Goal: Task Accomplishment & Management: Complete application form

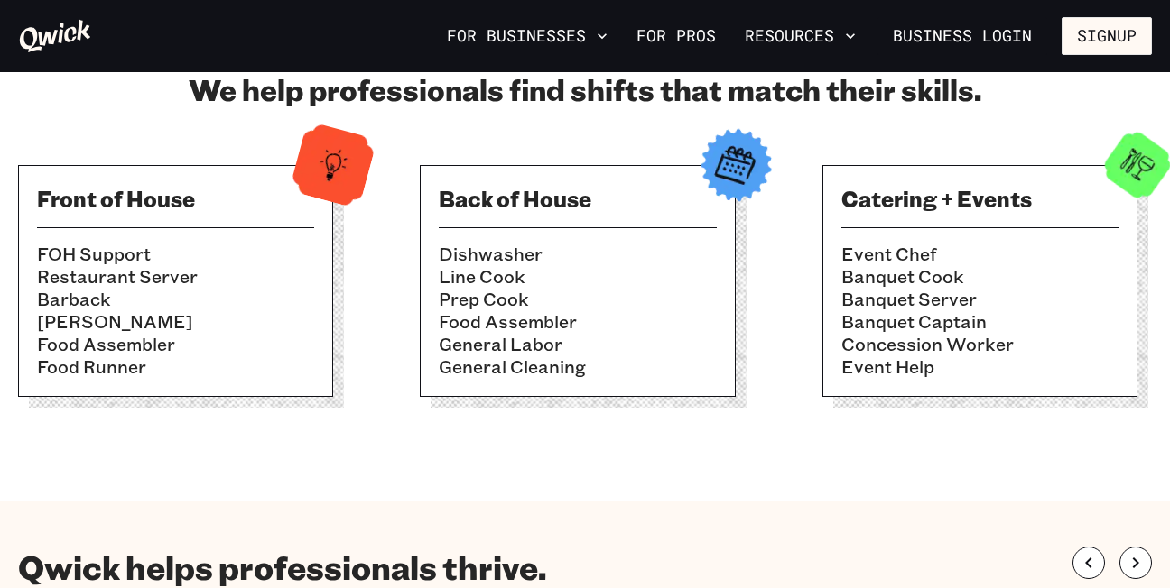
scroll to position [601, 0]
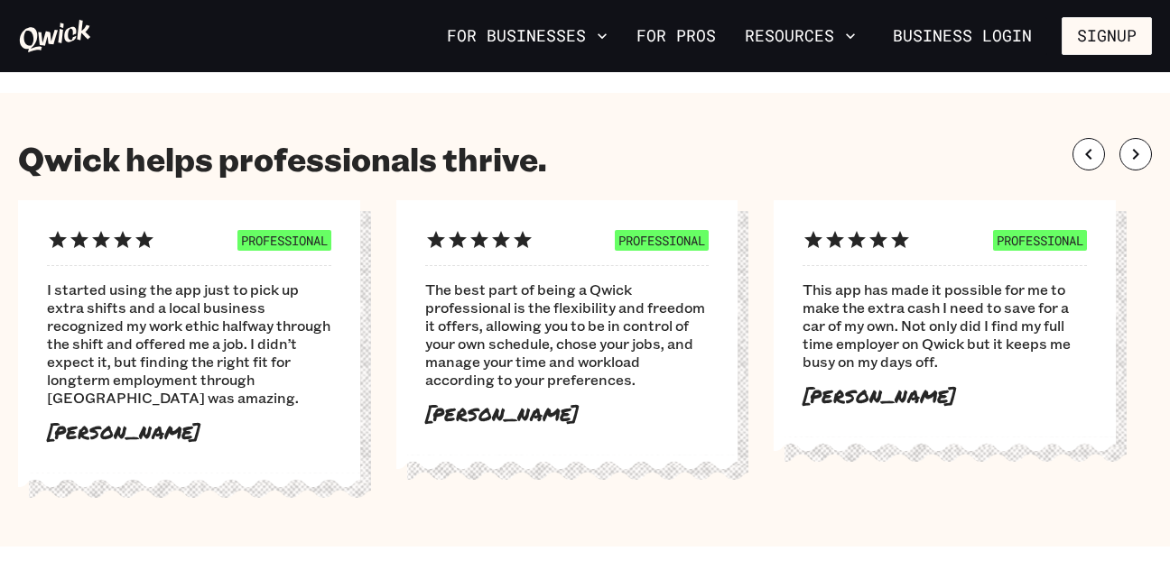
click at [165, 443] on div "PROFESSIONAL I started using the app just to pick up extra shifts and a local b…" at bounding box center [189, 336] width 342 height 273
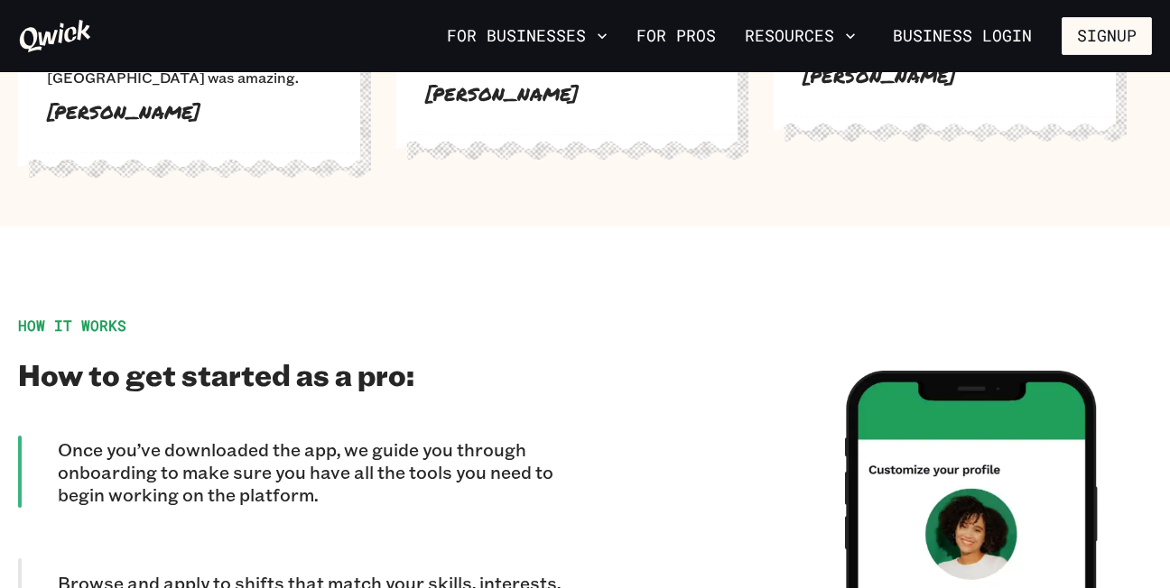
scroll to position [1335, 0]
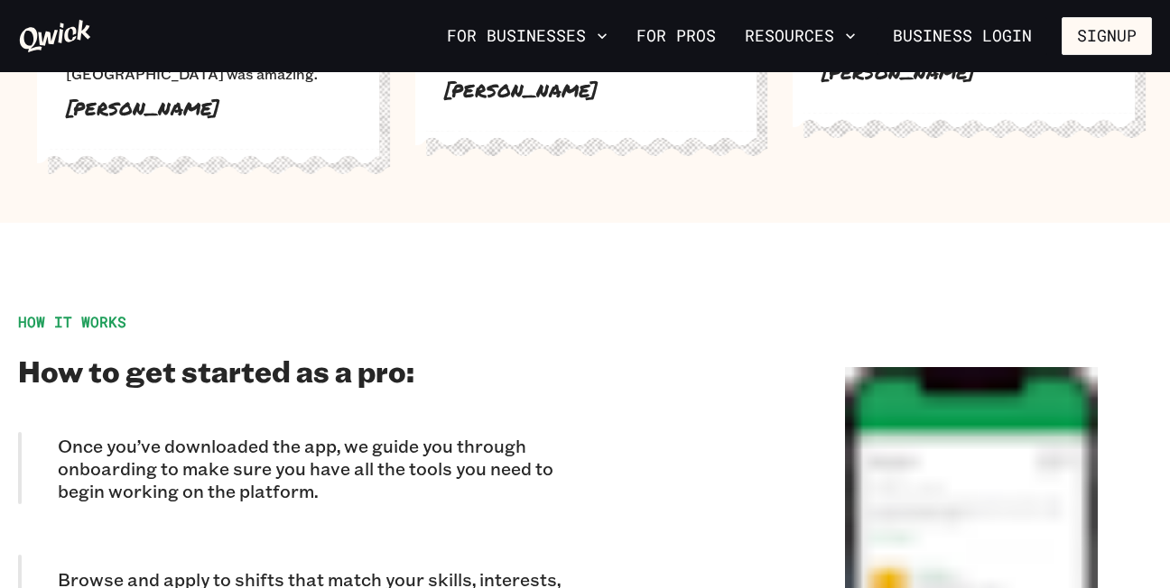
drag, startPoint x: 334, startPoint y: 116, endPoint x: 319, endPoint y: 141, distance: 28.8
click at [319, 141] on div "PROFESSIONAL I started using the app just to pick up extra shifts and a local b…" at bounding box center [208, 12] width 342 height 273
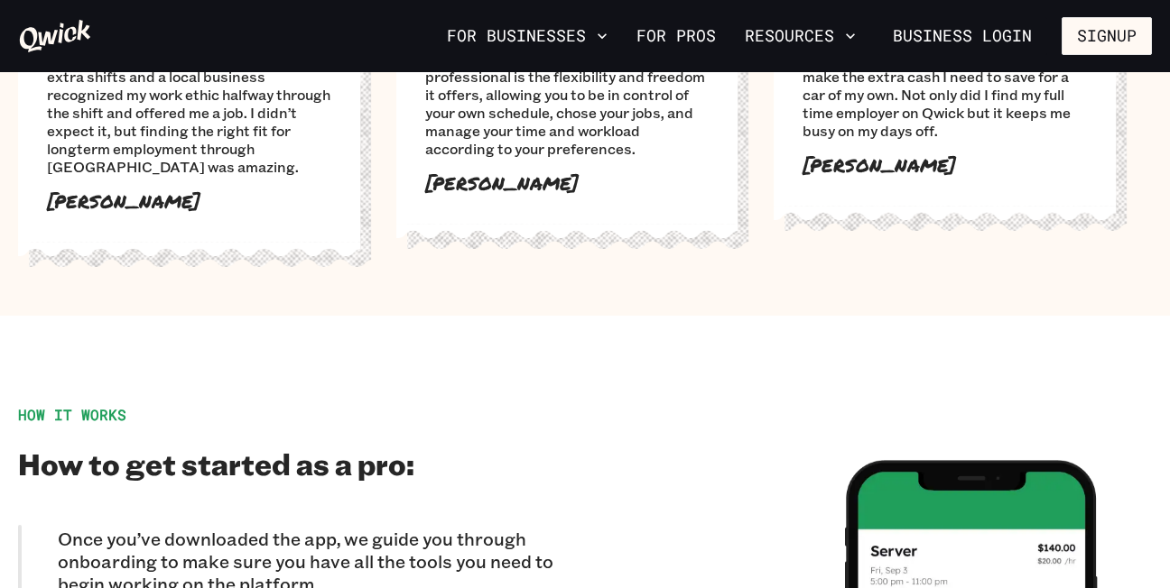
scroll to position [1201, 0]
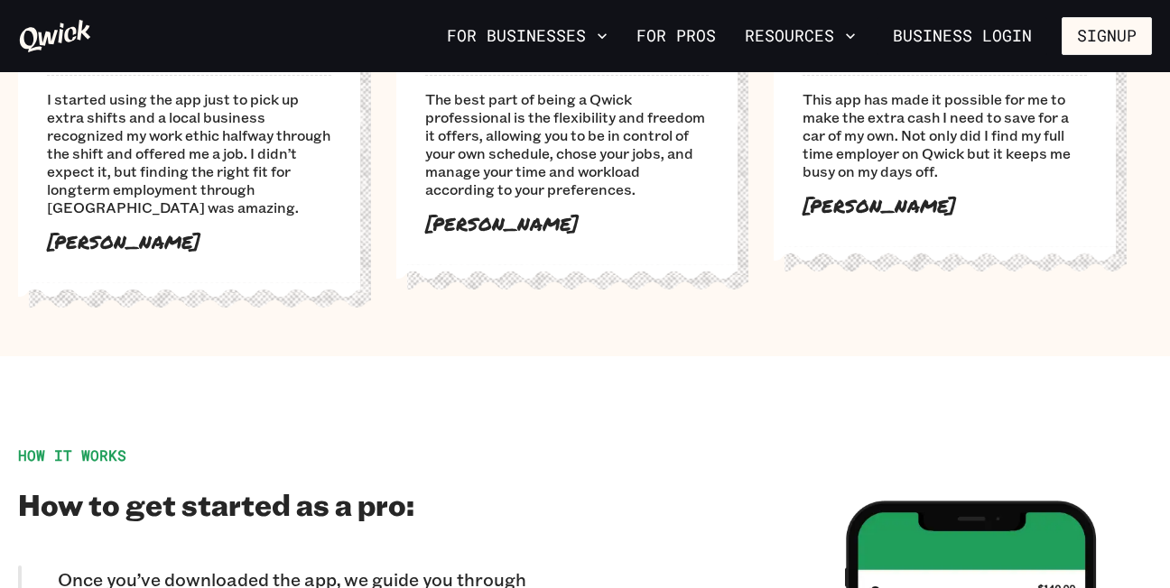
click at [138, 238] on p "[PERSON_NAME]" at bounding box center [189, 242] width 284 height 23
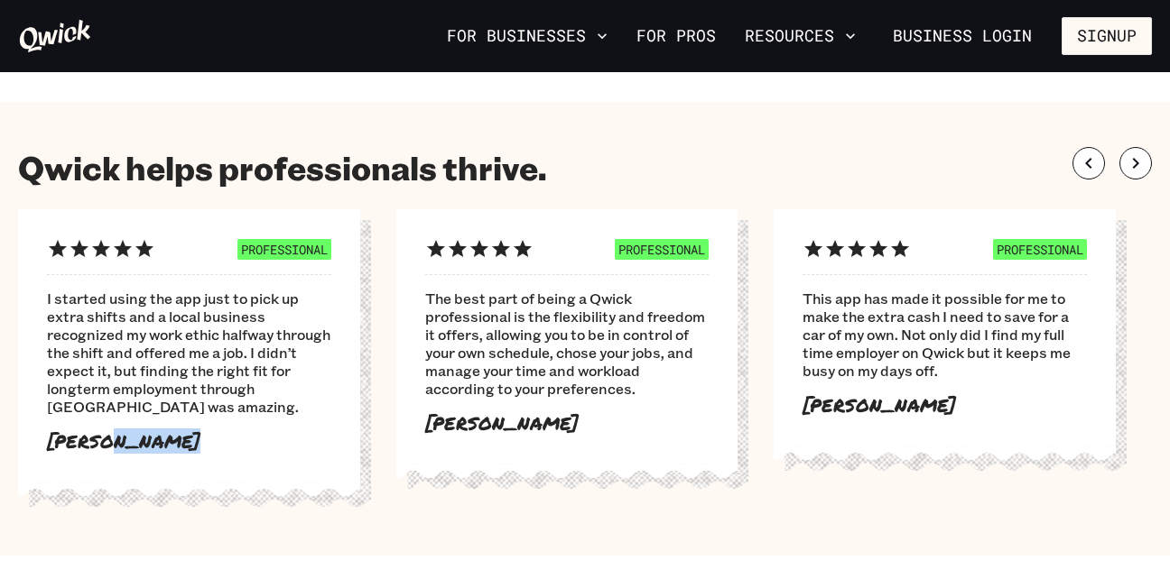
scroll to position [995, 0]
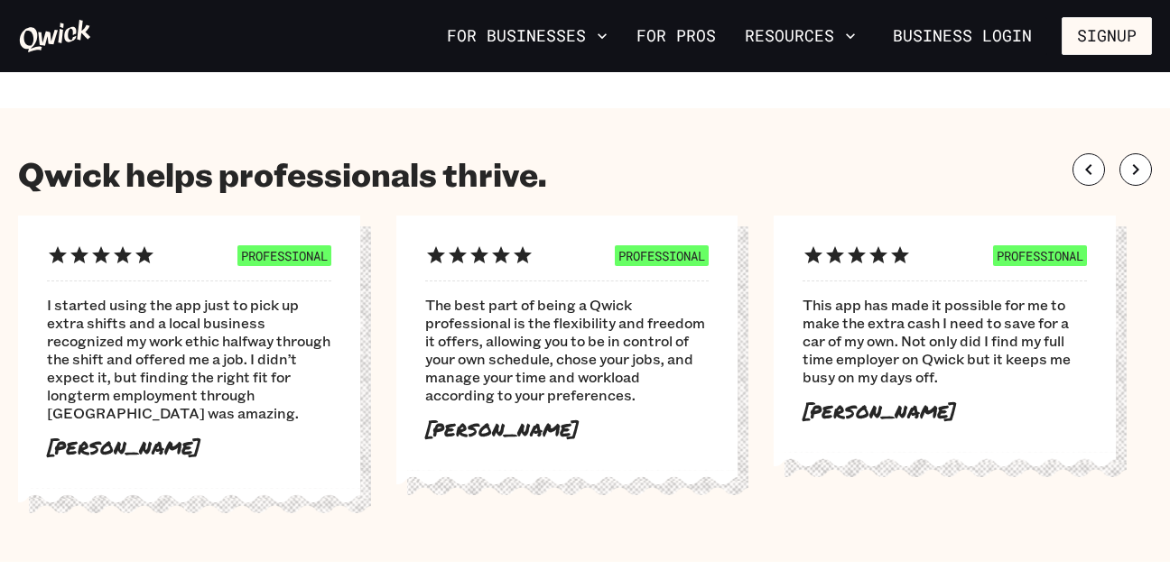
click at [252, 267] on div "PROFESSIONAL I started using the app just to pick up extra shifts and a local b…" at bounding box center [189, 352] width 284 height 215
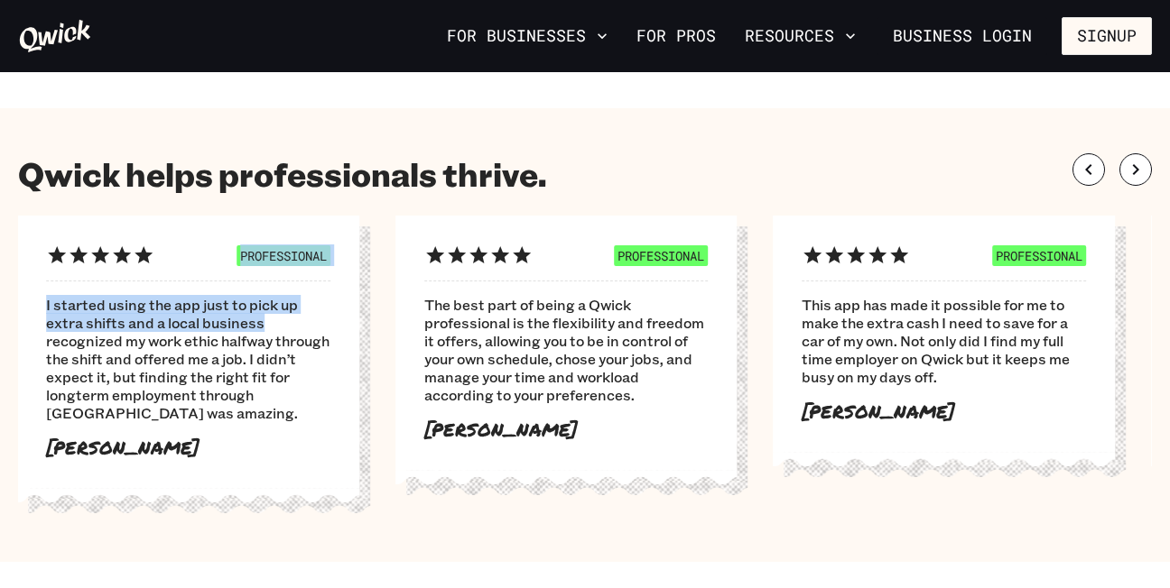
drag, startPoint x: 252, startPoint y: 267, endPoint x: 209, endPoint y: 326, distance: 72.4
click at [209, 326] on div "PROFESSIONAL I started using the app just to pick up extra shifts and a local b…" at bounding box center [188, 352] width 284 height 215
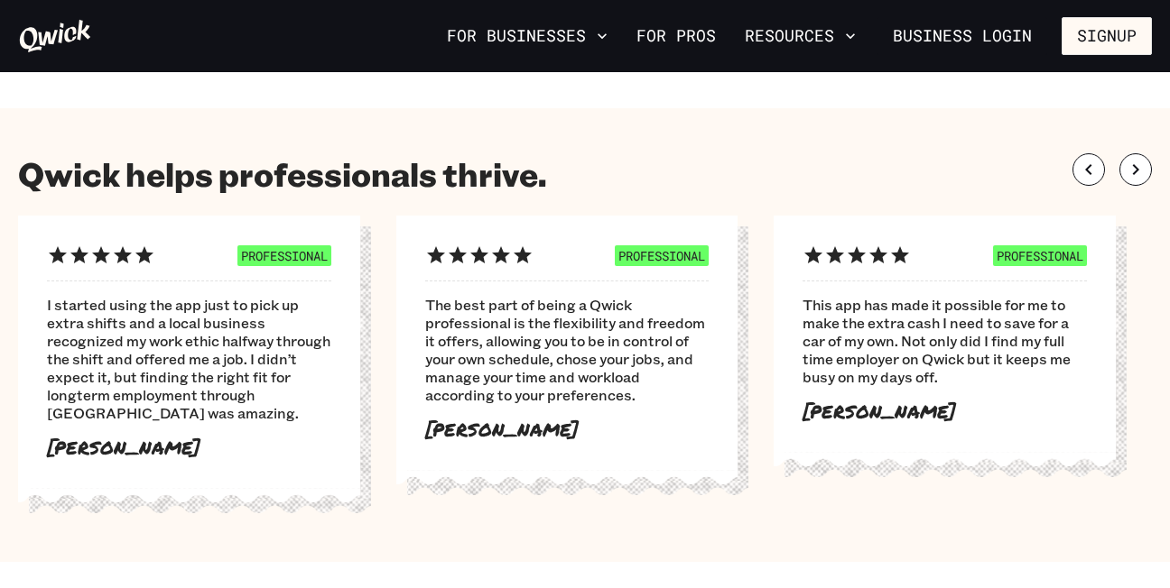
drag, startPoint x: 209, startPoint y: 326, endPoint x: 60, endPoint y: 455, distance: 197.0
click at [60, 455] on p "[PERSON_NAME]" at bounding box center [189, 448] width 284 height 23
click at [405, 417] on div "PROFESSIONAL The best part of being a Qwick professional is the flexibility and…" at bounding box center [567, 343] width 342 height 254
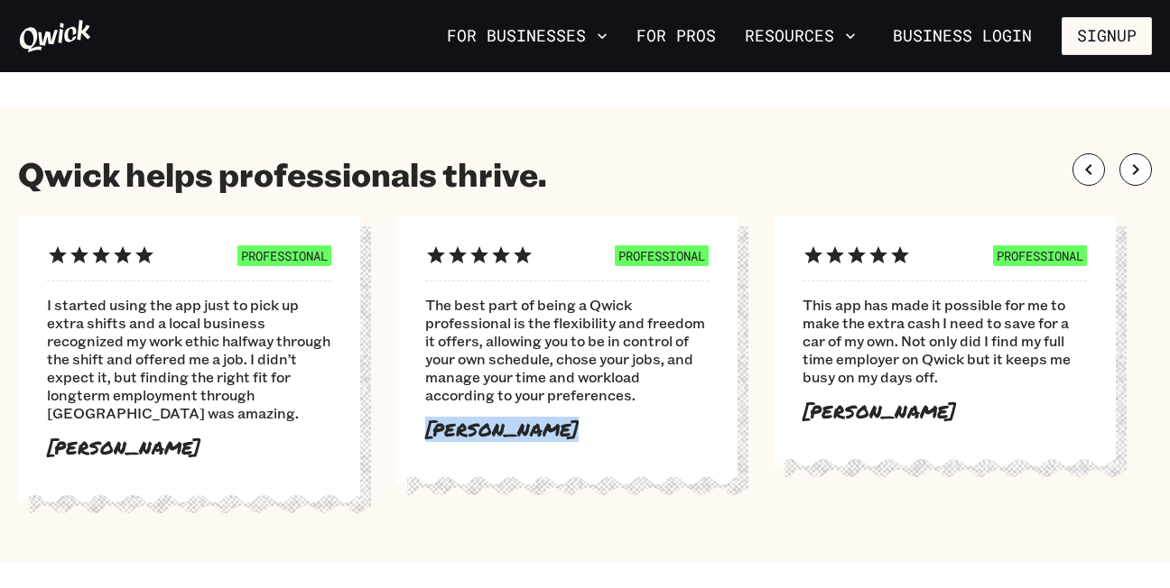
click at [405, 417] on div "PROFESSIONAL The best part of being a Qwick professional is the flexibility and…" at bounding box center [567, 343] width 342 height 254
click at [452, 446] on div "PROFESSIONAL The best part of being a Qwick professional is the flexibility and…" at bounding box center [567, 343] width 342 height 254
click at [452, 427] on p "[PERSON_NAME]" at bounding box center [567, 430] width 284 height 23
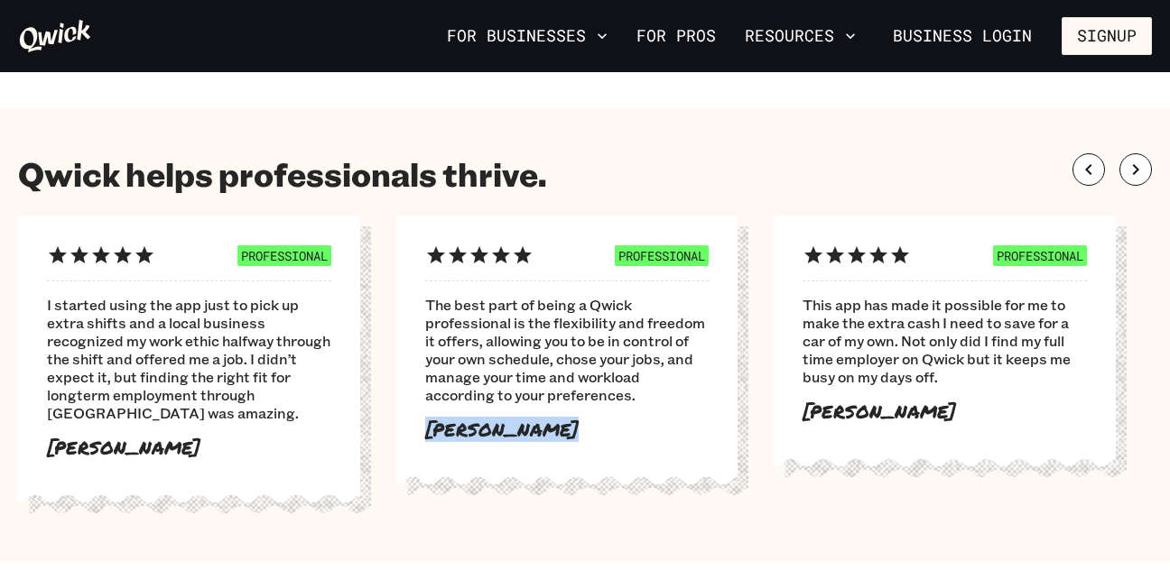
click at [452, 427] on p "[PERSON_NAME]" at bounding box center [567, 430] width 284 height 23
click at [470, 138] on section "Qwick helps professionals thrive. PROFESSIONAL I started using the app just to …" at bounding box center [585, 335] width 1170 height 454
click at [442, 430] on p "[PERSON_NAME]" at bounding box center [567, 430] width 284 height 23
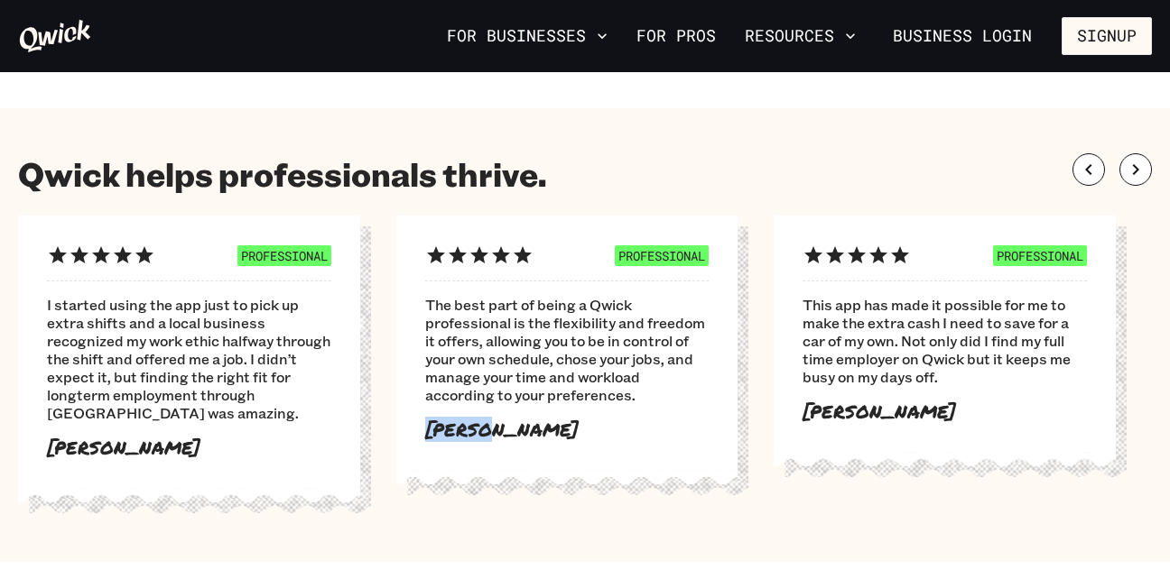
click at [442, 430] on p "[PERSON_NAME]" at bounding box center [567, 430] width 284 height 23
drag, startPoint x: 442, startPoint y: 430, endPoint x: 466, endPoint y: 443, distance: 26.6
click at [466, 443] on div "PROFESSIONAL The best part of being a Qwick professional is the flexibility and…" at bounding box center [567, 343] width 342 height 254
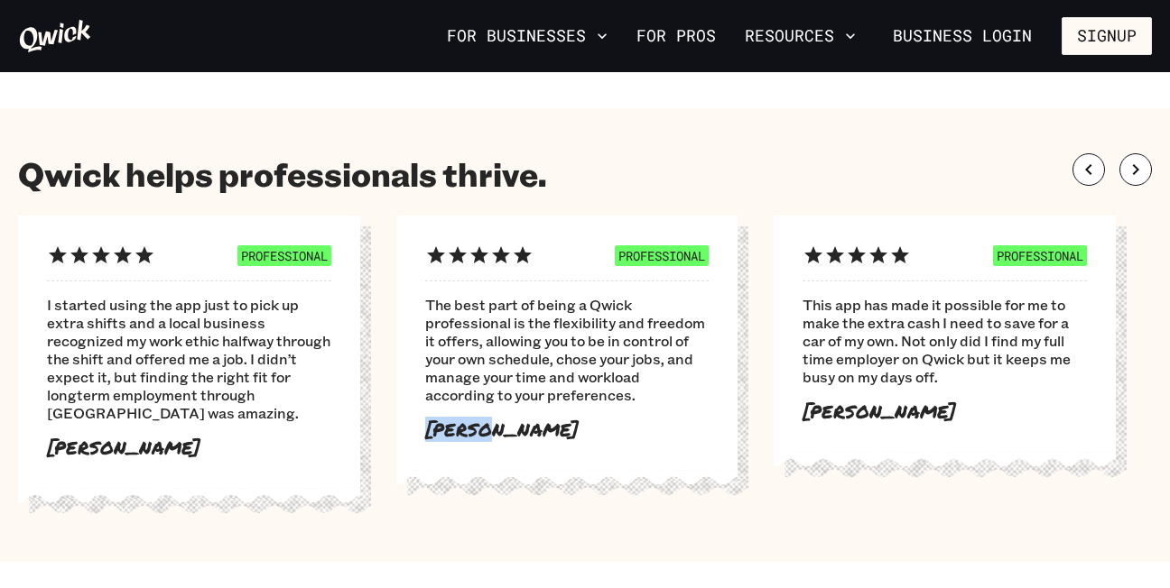
click at [466, 443] on div "PROFESSIONAL The best part of being a Qwick professional is the flexibility and…" at bounding box center [567, 343] width 342 height 254
drag, startPoint x: 466, startPoint y: 443, endPoint x: 457, endPoint y: 424, distance: 21.0
click at [457, 424] on p "[PERSON_NAME]" at bounding box center [567, 430] width 284 height 23
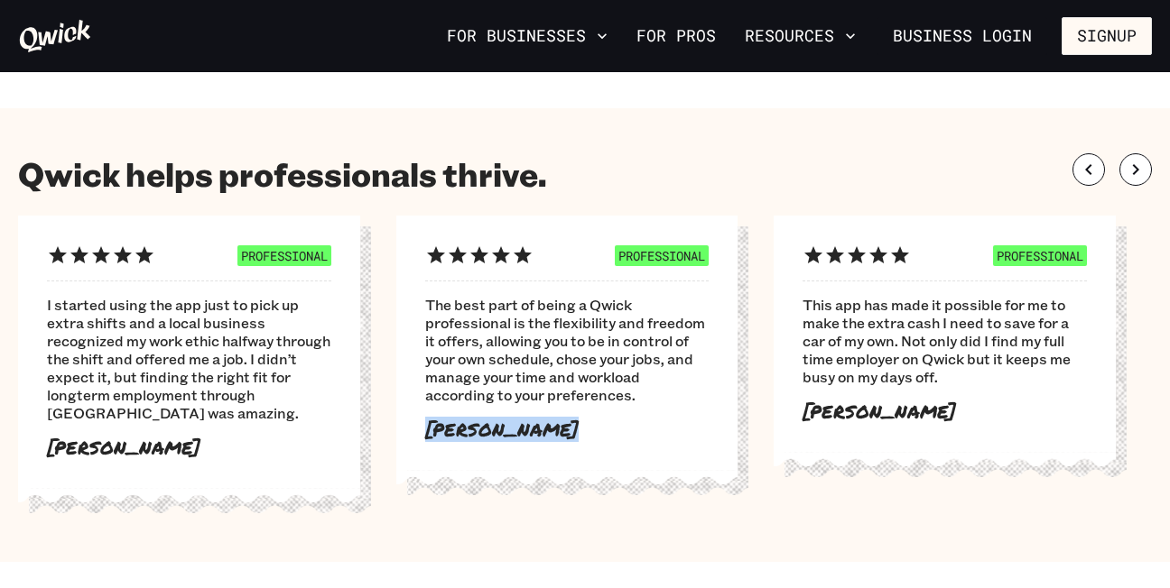
click at [457, 424] on p "[PERSON_NAME]" at bounding box center [567, 430] width 284 height 23
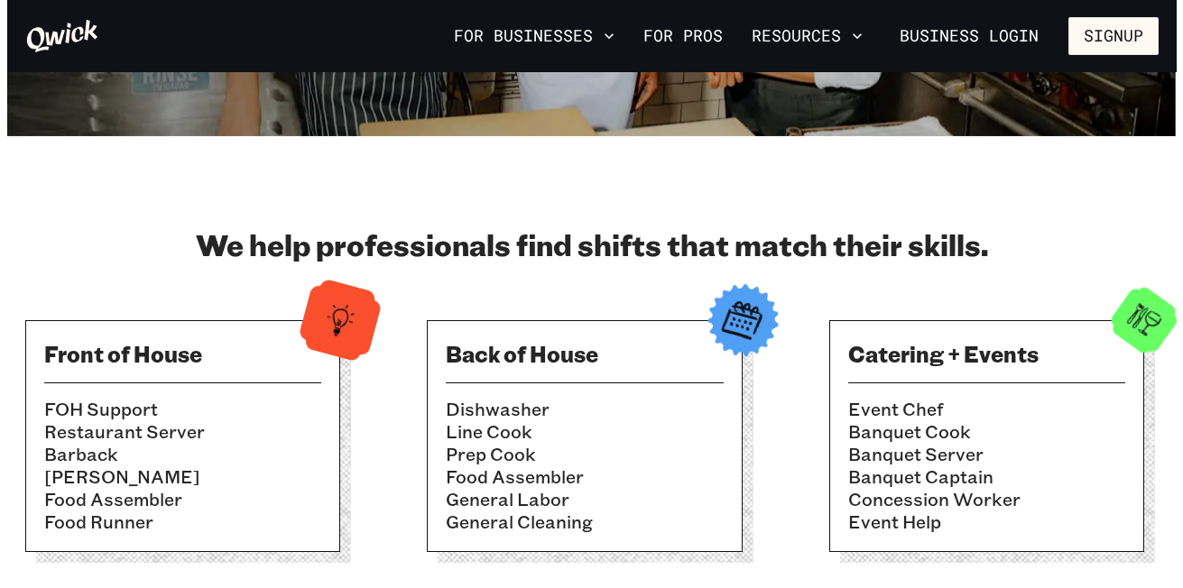
scroll to position [449, 0]
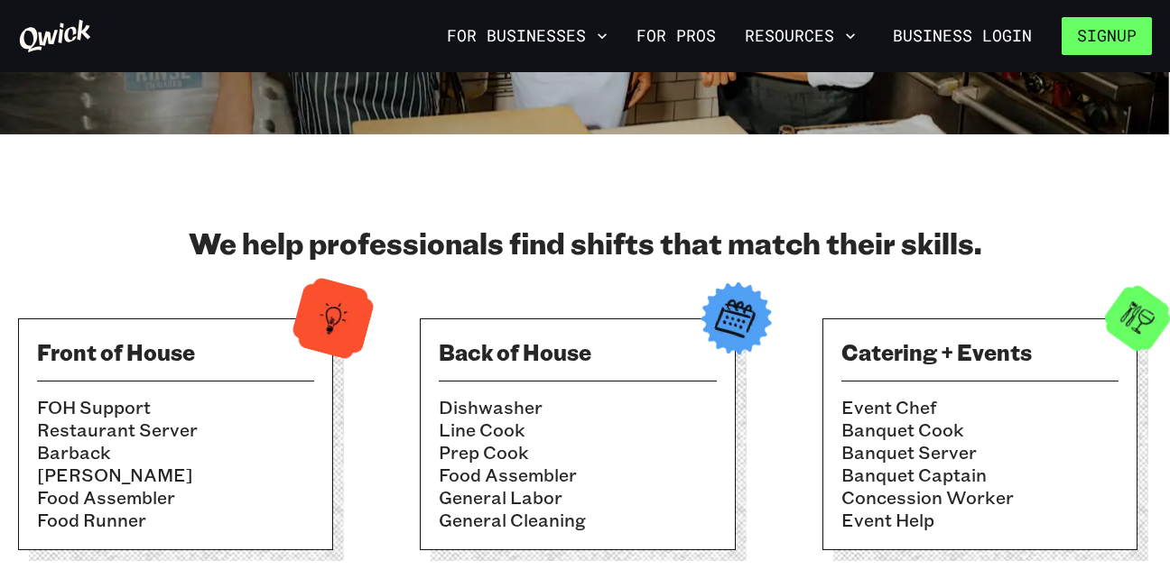
click at [1084, 33] on button "Signup" at bounding box center [1106, 36] width 90 height 38
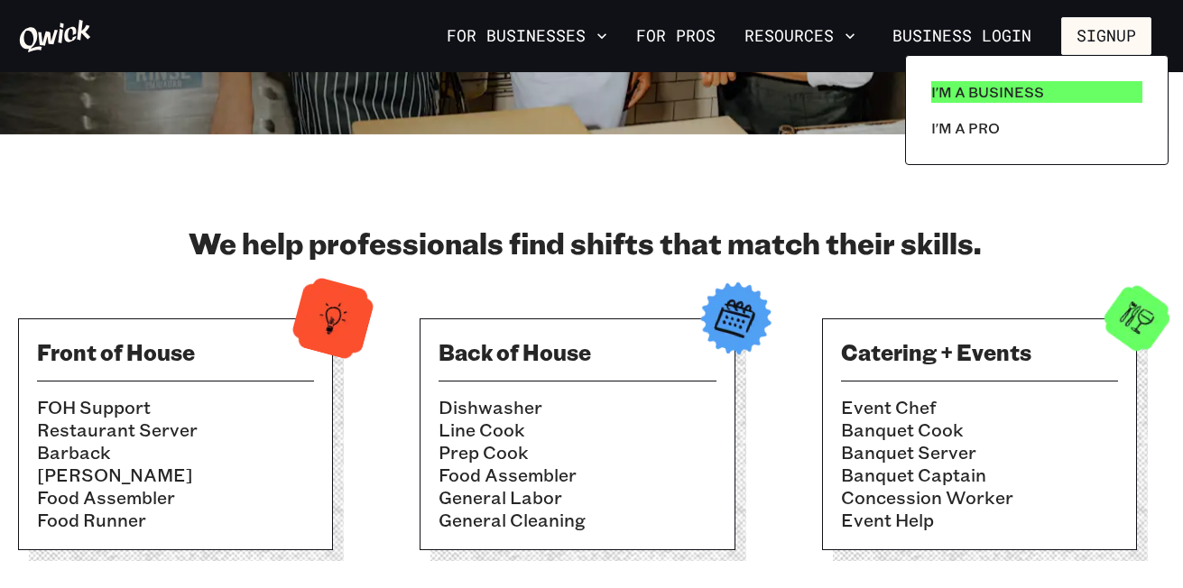
click at [1041, 88] on p "I'm a Business" at bounding box center [987, 92] width 113 height 22
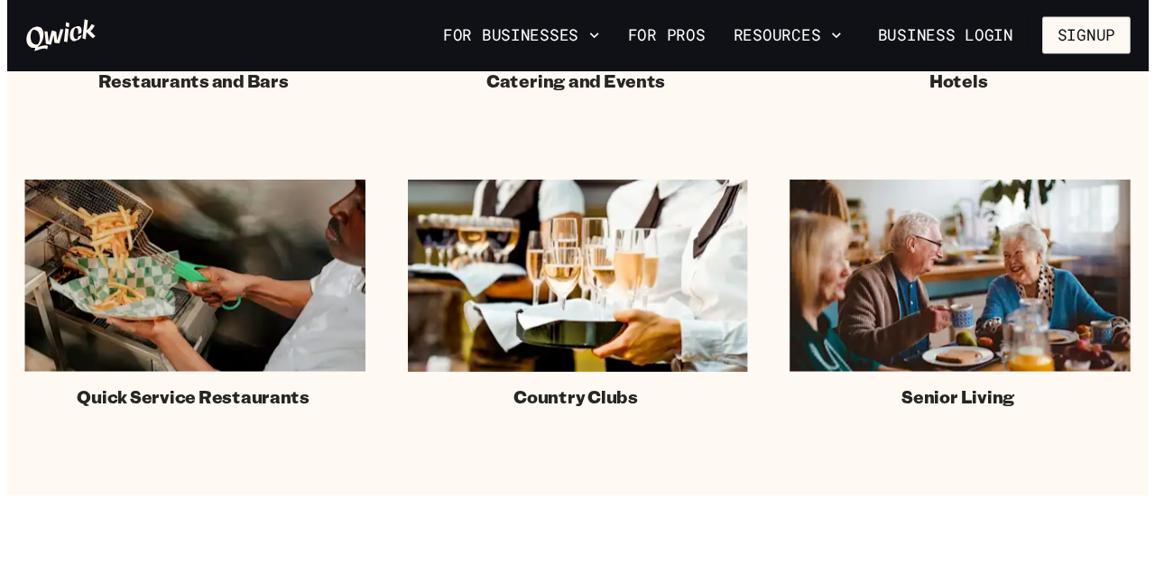
scroll to position [1437, 0]
